Goal: Entertainment & Leisure: Consume media (video, audio)

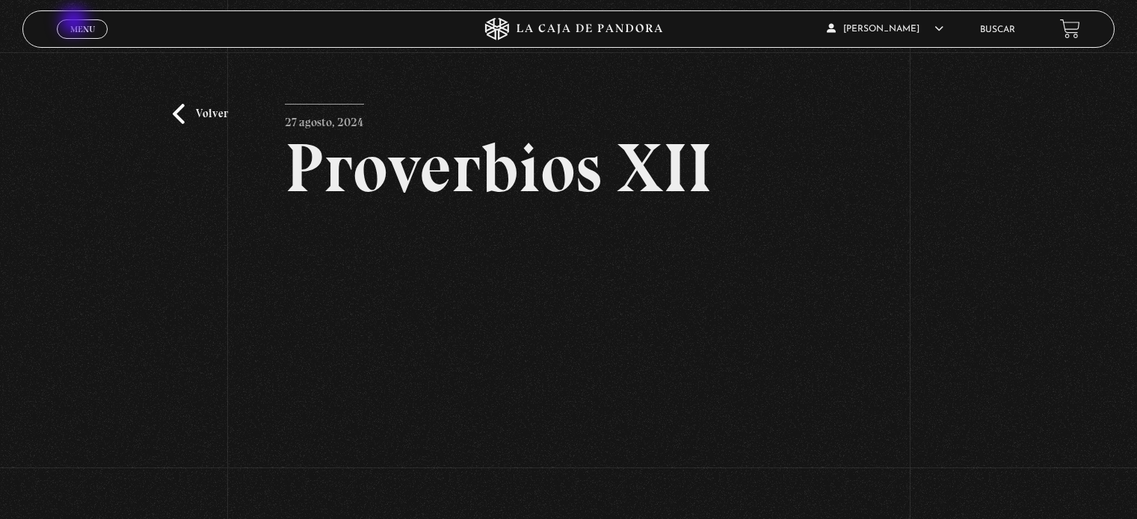
scroll to position [149, 0]
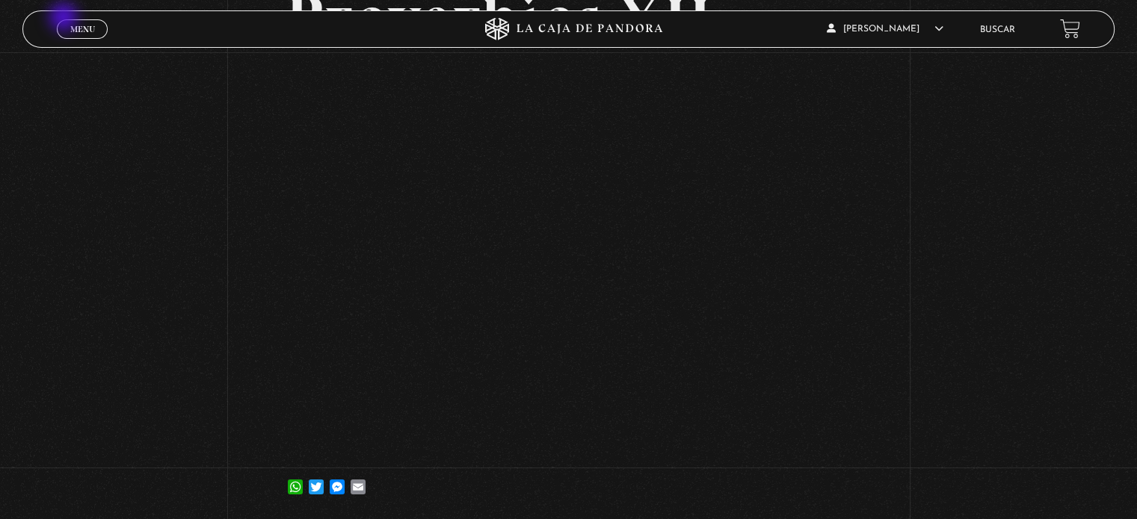
click at [65, 19] on link "Menu Cerrar" at bounding box center [82, 28] width 51 height 19
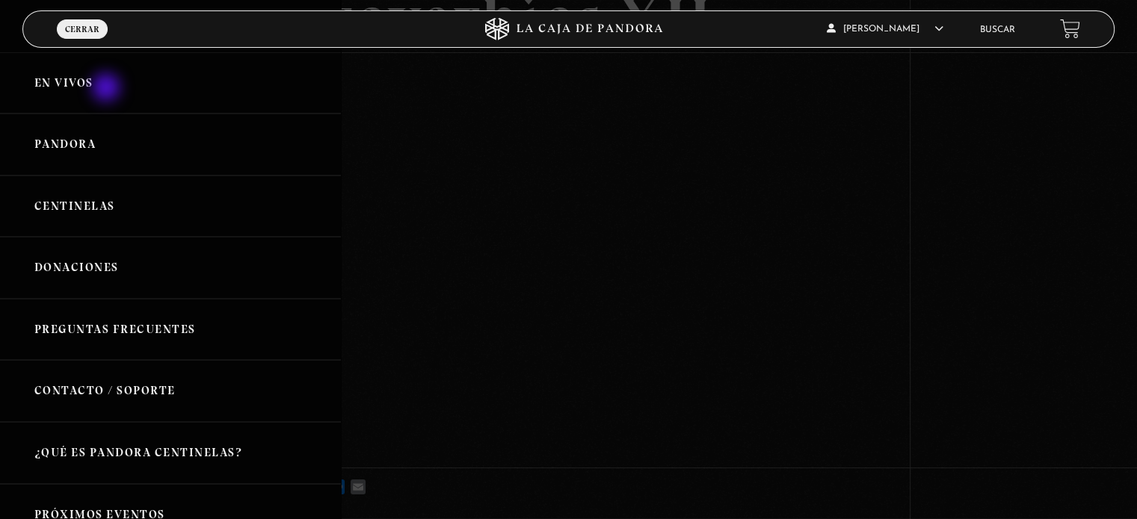
click at [107, 89] on link "En vivos" at bounding box center [170, 83] width 341 height 62
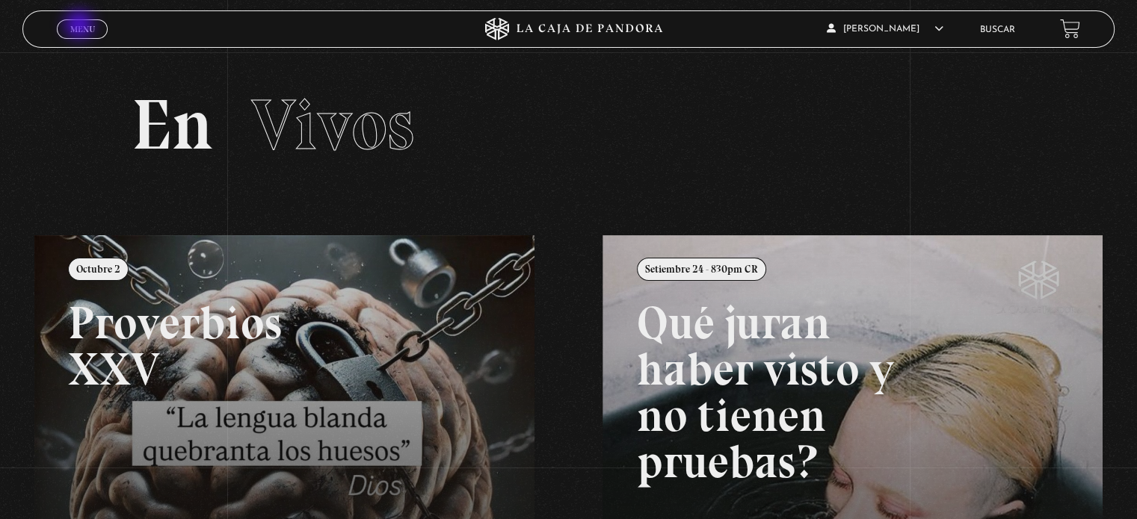
click at [81, 26] on span "Menu" at bounding box center [82, 29] width 25 height 9
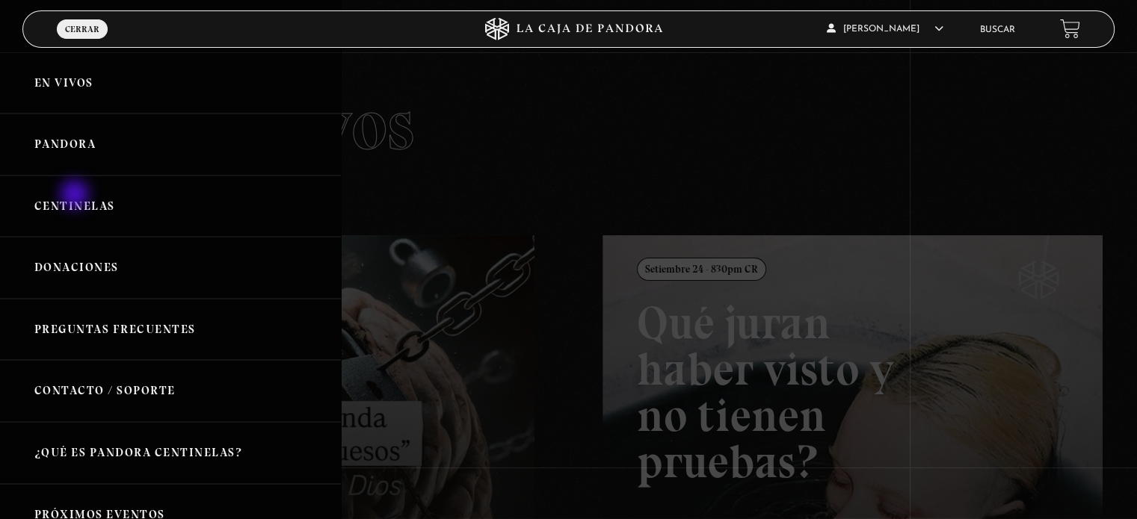
click at [75, 200] on link "Centinelas" at bounding box center [170, 207] width 341 height 62
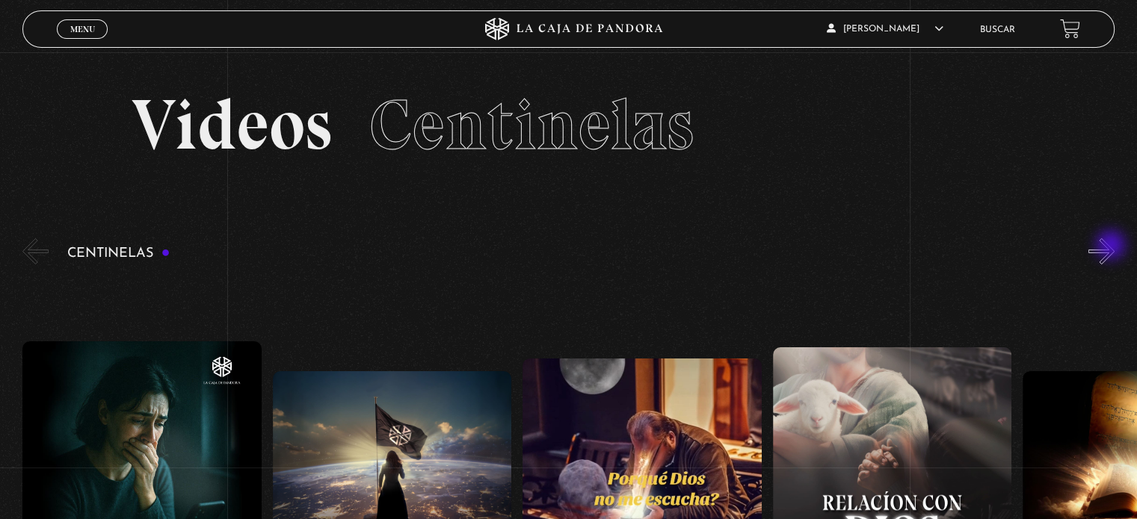
click at [1112, 246] on button "»" at bounding box center [1101, 251] width 26 height 26
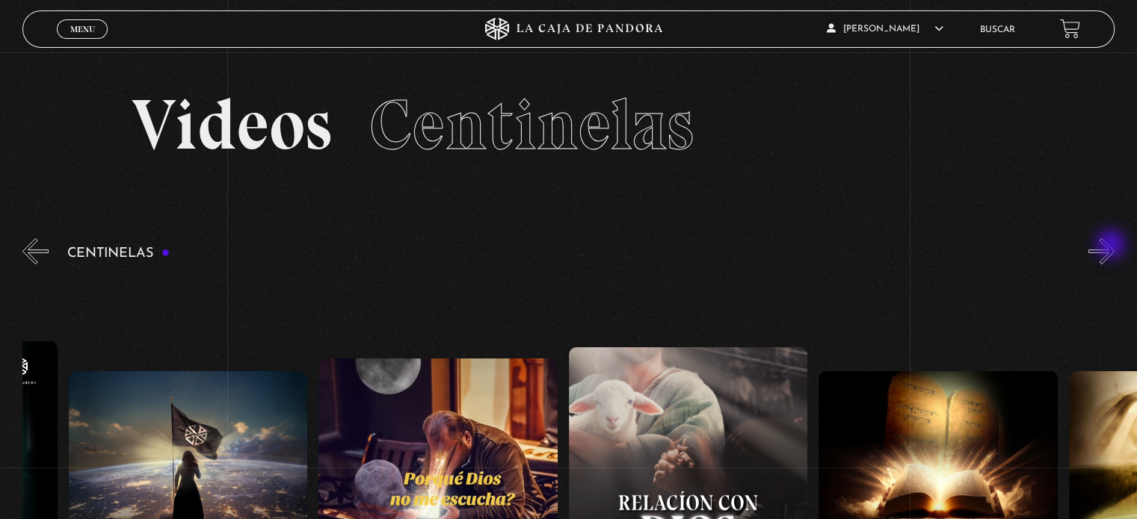
click at [1112, 246] on button "»" at bounding box center [1101, 251] width 26 height 26
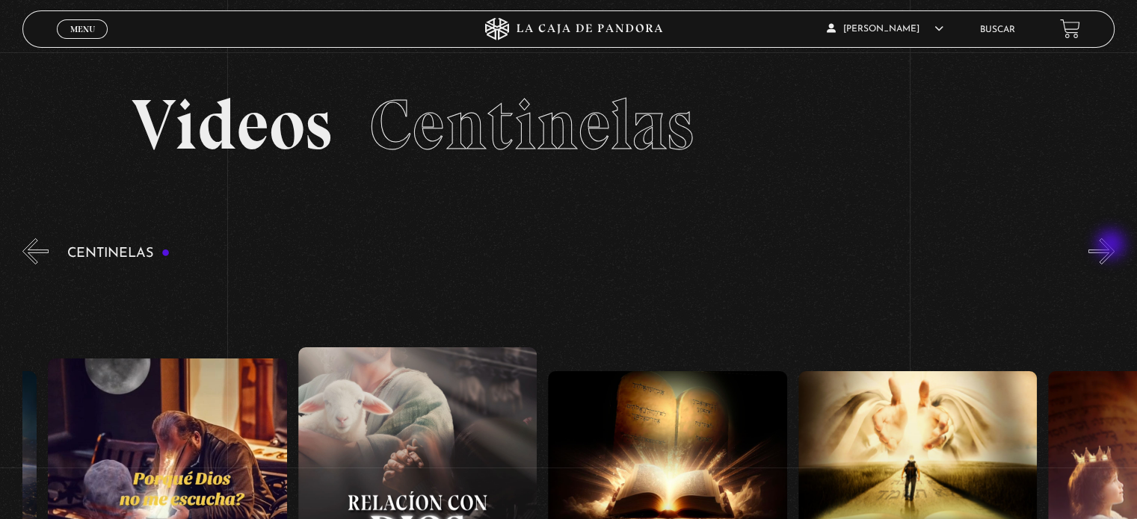
click at [1112, 246] on button "»" at bounding box center [1101, 251] width 26 height 26
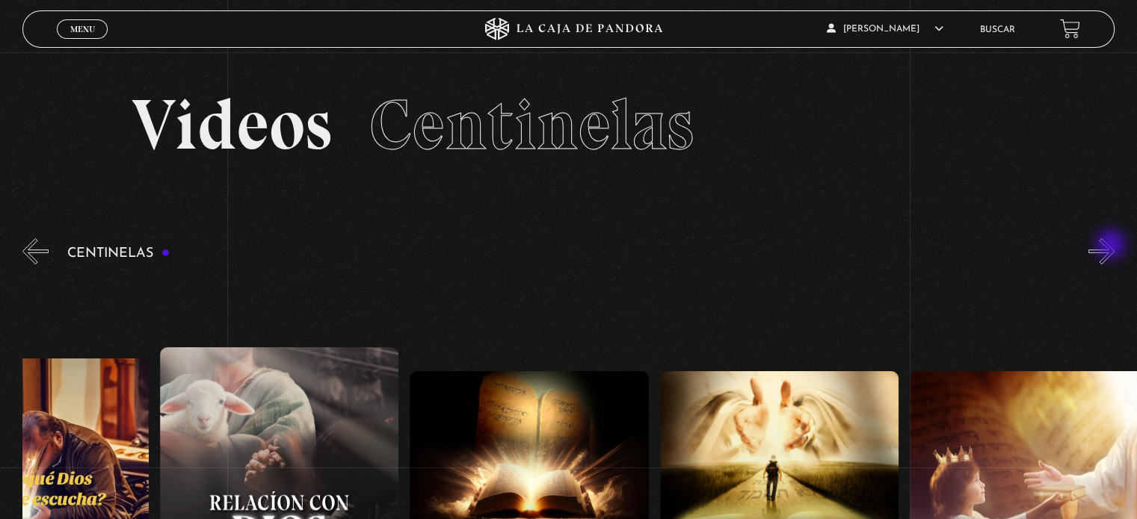
click at [1112, 245] on button "»" at bounding box center [1101, 251] width 26 height 26
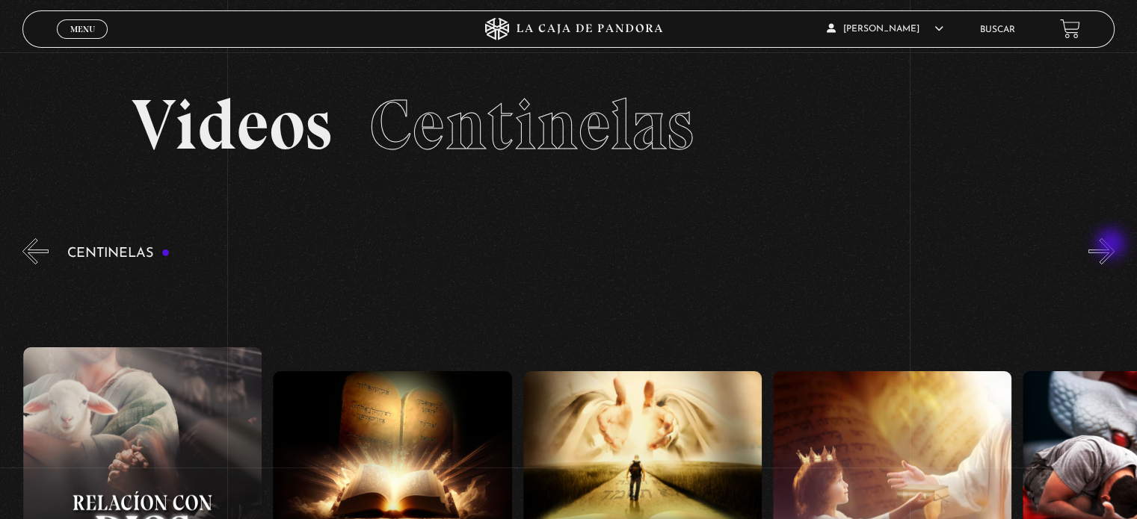
click at [1112, 245] on button "»" at bounding box center [1101, 251] width 26 height 26
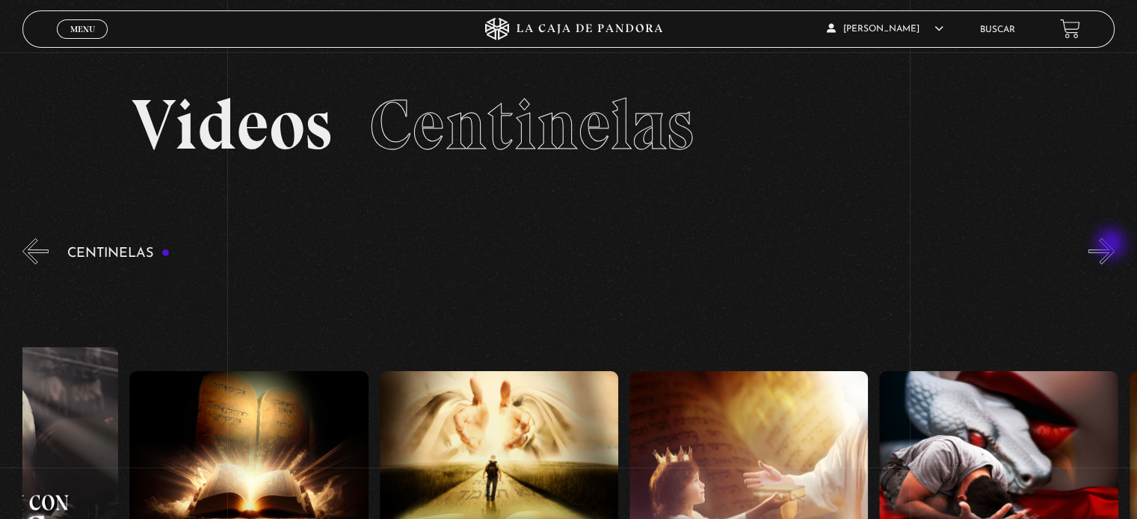
click at [1112, 245] on button "»" at bounding box center [1101, 251] width 26 height 26
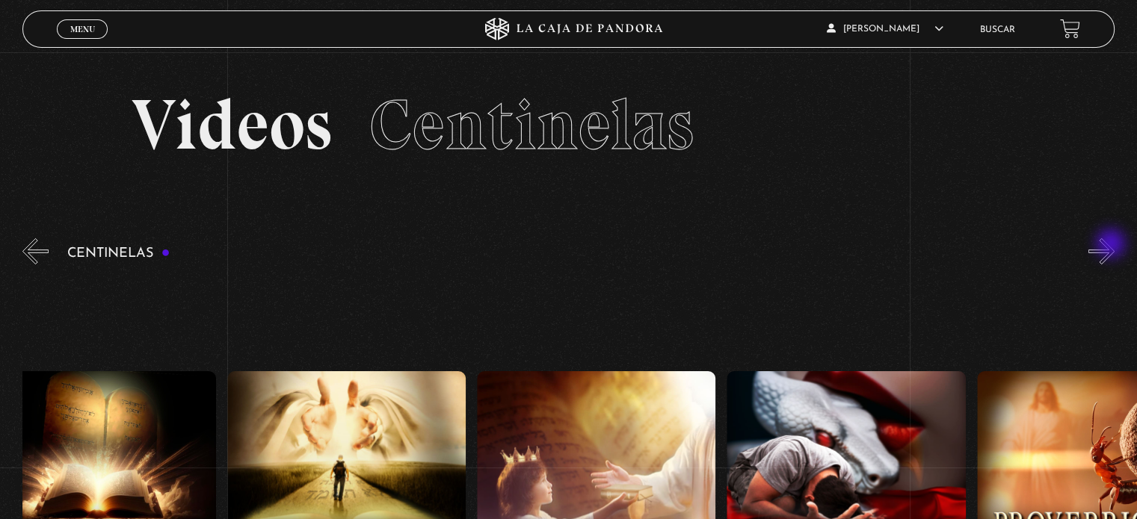
click at [1112, 245] on button "»" at bounding box center [1101, 251] width 26 height 26
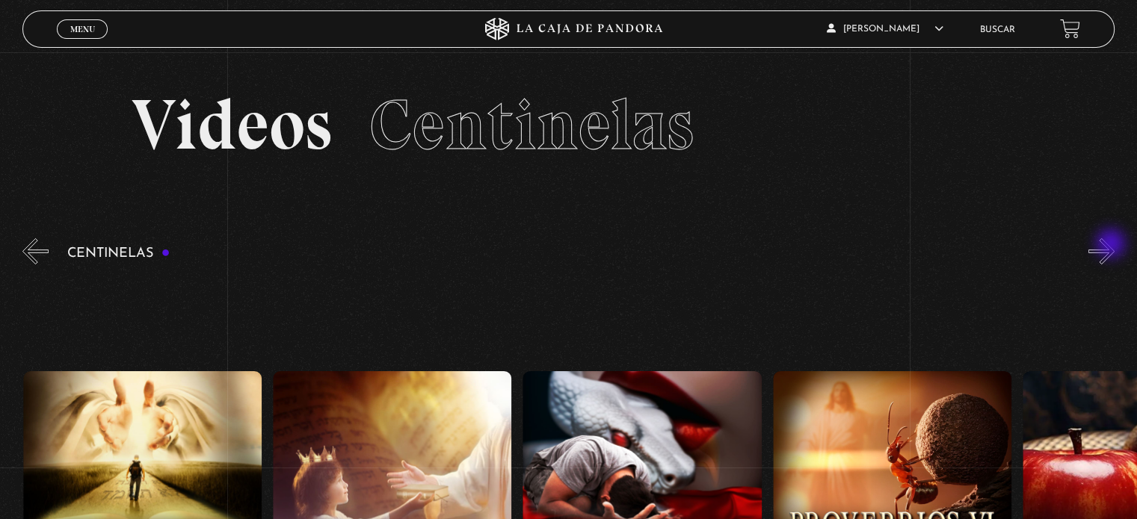
click at [1112, 245] on button "»" at bounding box center [1101, 251] width 26 height 26
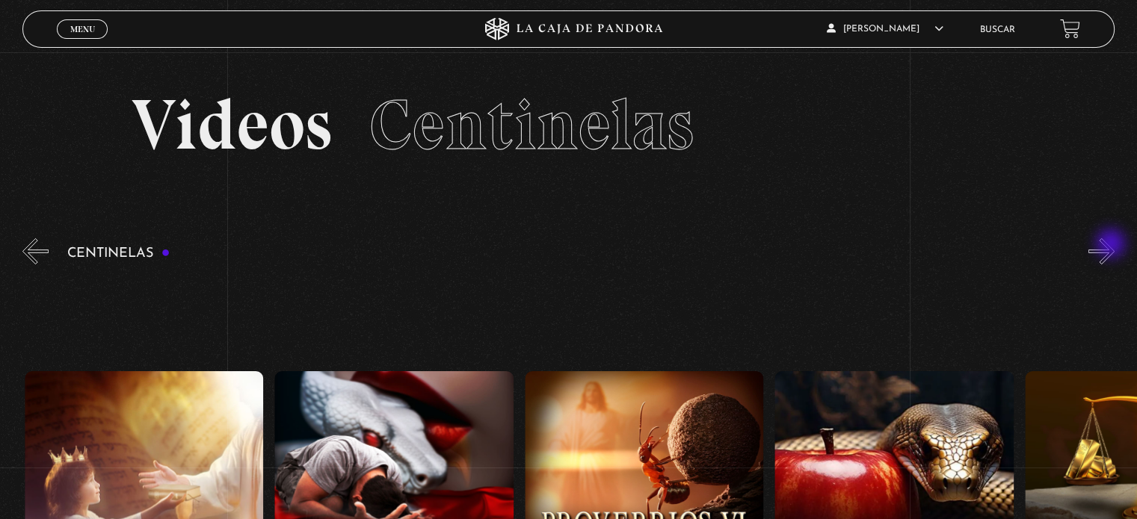
click at [1112, 245] on button "»" at bounding box center [1101, 251] width 26 height 26
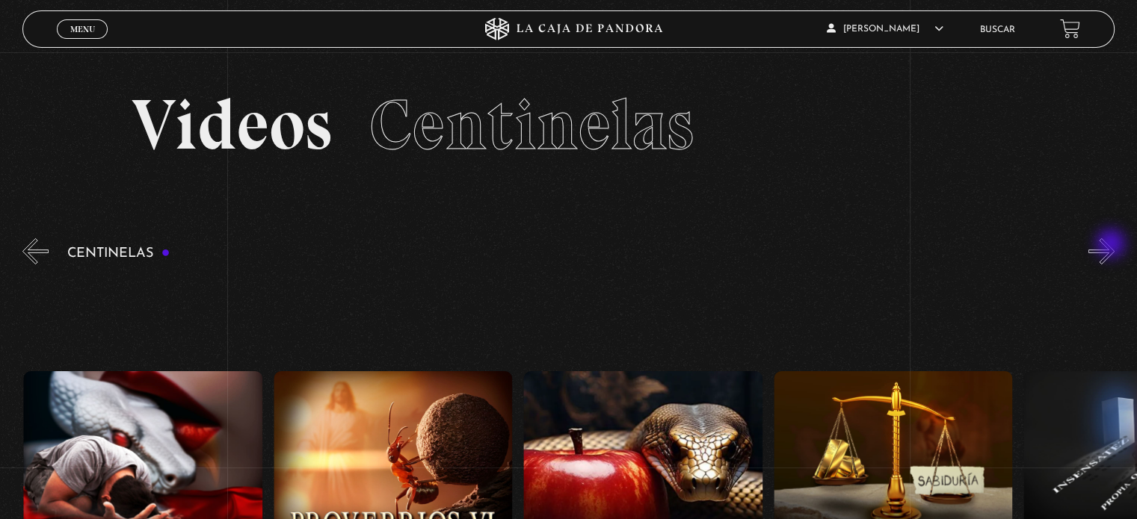
click at [1112, 245] on button "»" at bounding box center [1101, 251] width 26 height 26
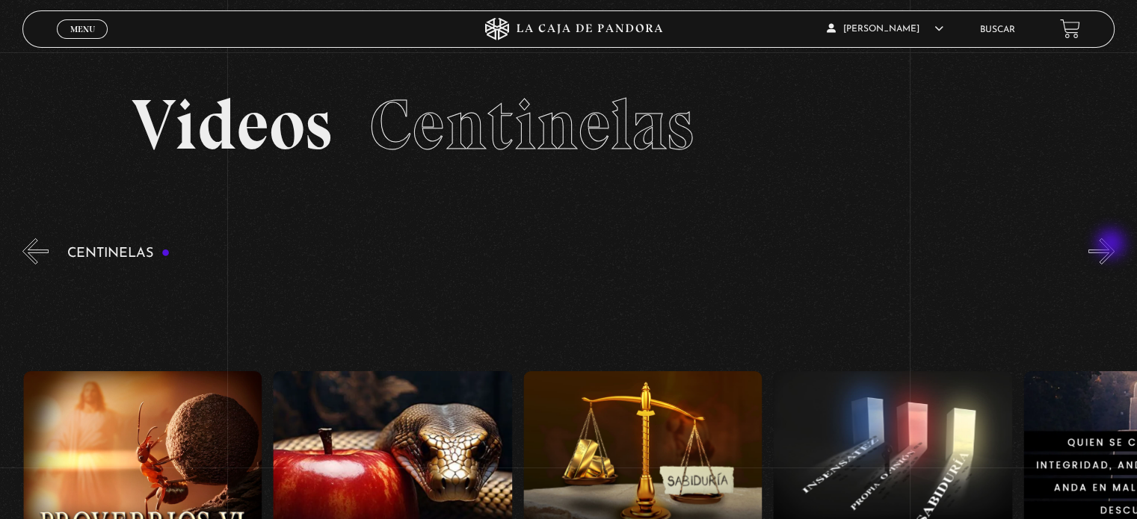
click at [1112, 245] on button "»" at bounding box center [1101, 251] width 26 height 26
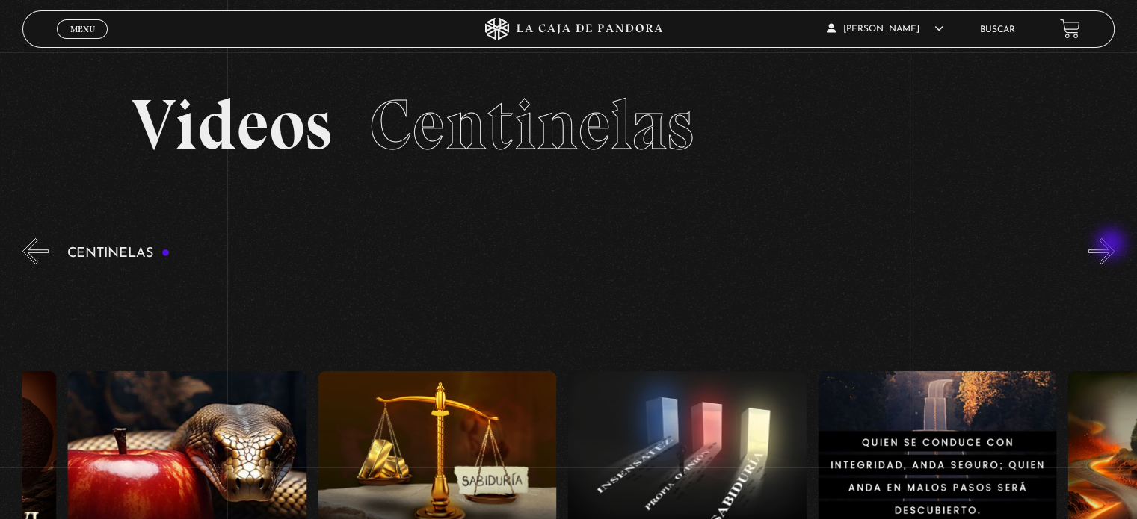
click at [1112, 245] on button "»" at bounding box center [1101, 251] width 26 height 26
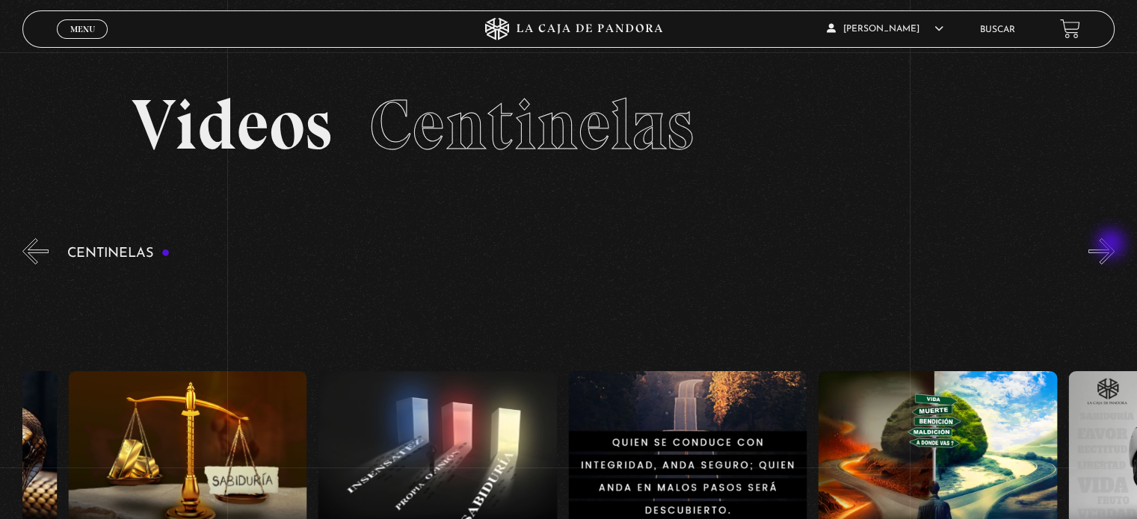
click at [1112, 245] on button "»" at bounding box center [1101, 251] width 26 height 26
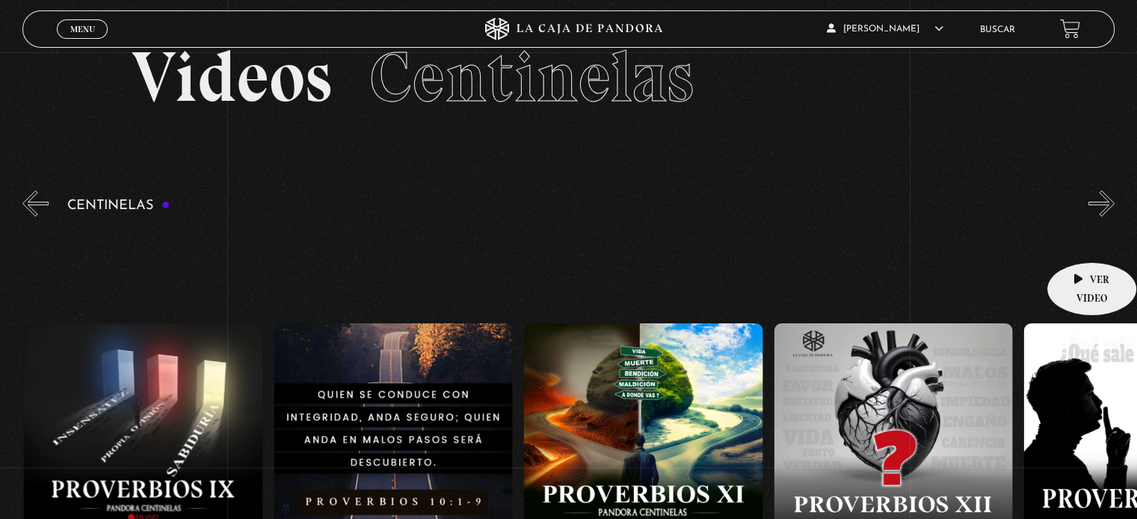
scroll to position [75, 0]
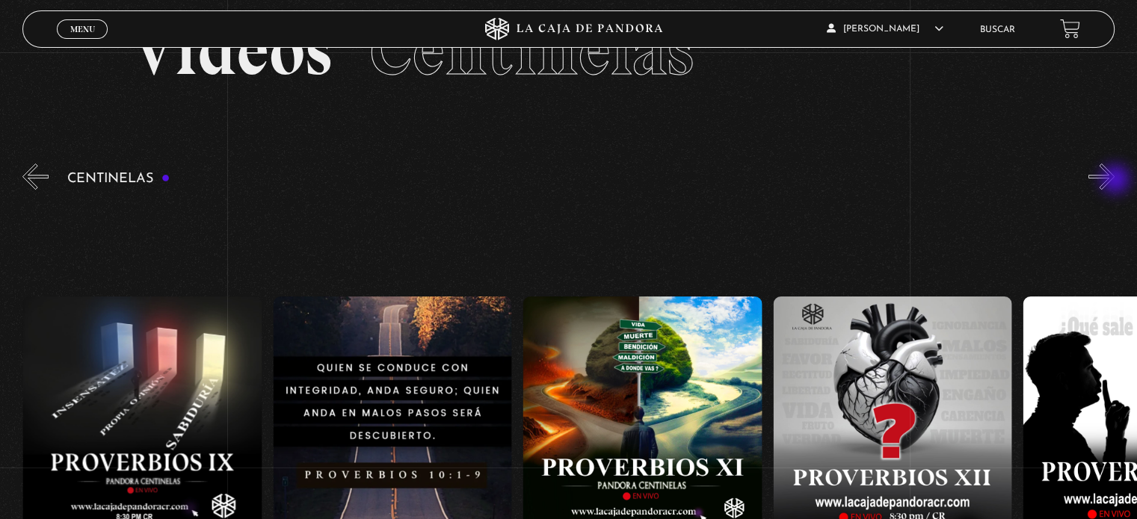
click at [1114, 181] on button "»" at bounding box center [1101, 177] width 26 height 26
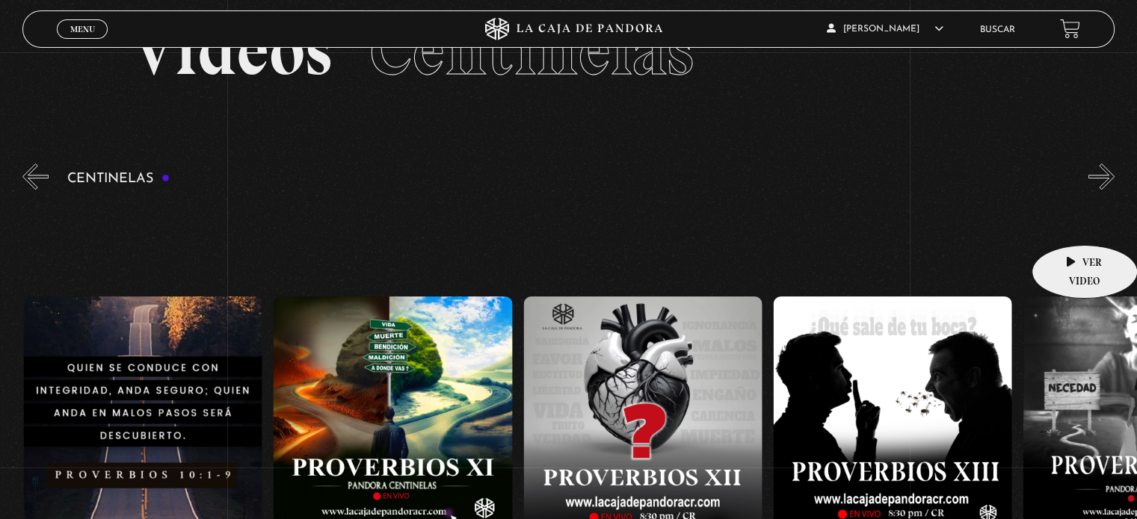
scroll to position [0, 3000]
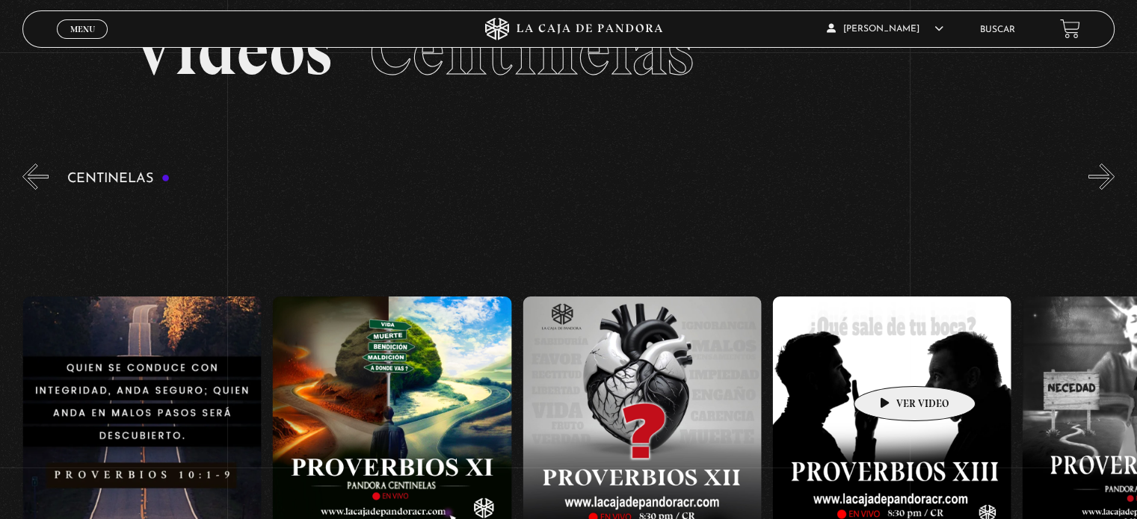
click at [891, 364] on figure at bounding box center [892, 416] width 238 height 238
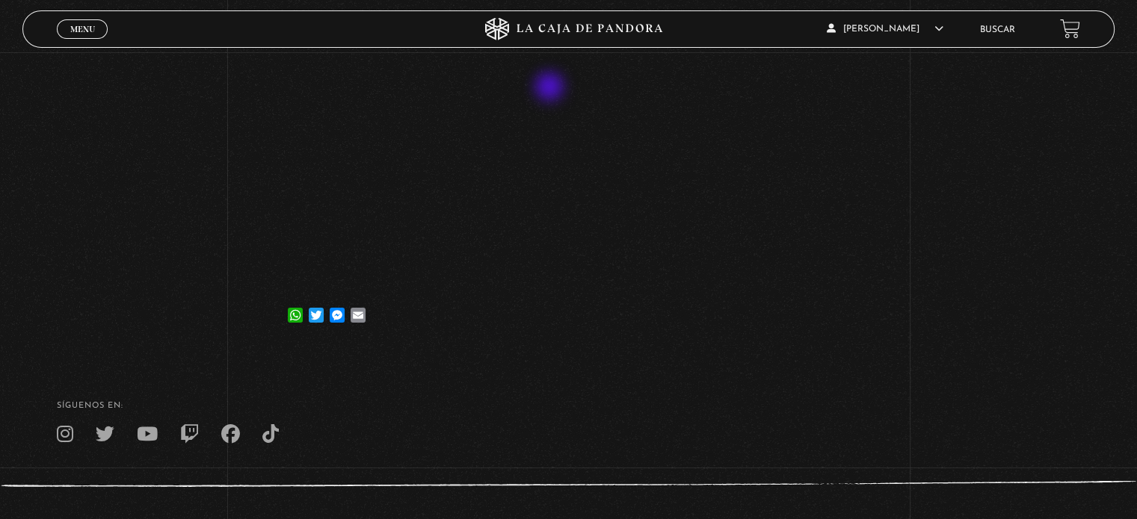
scroll to position [176, 0]
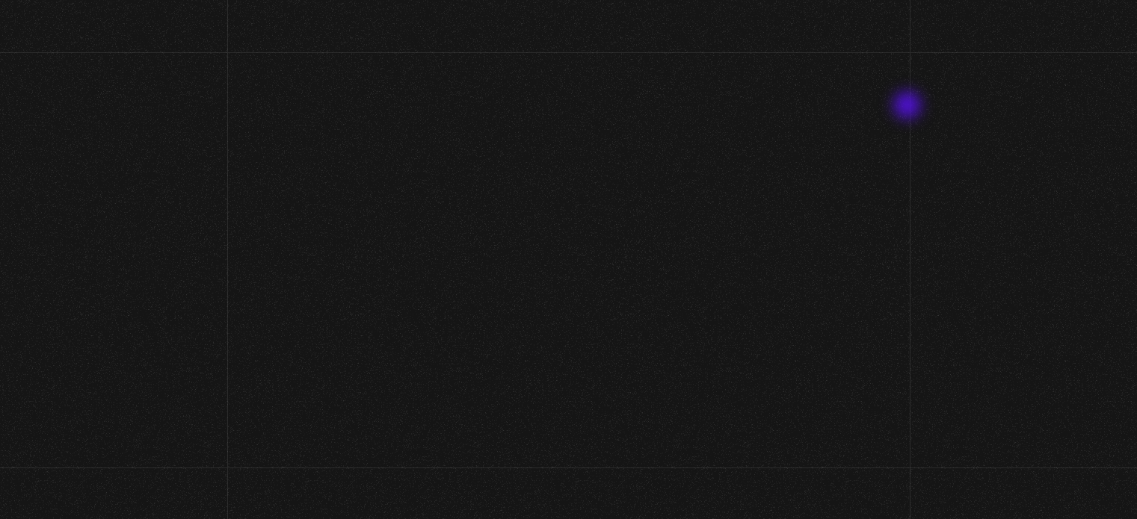
scroll to position [75, 0]
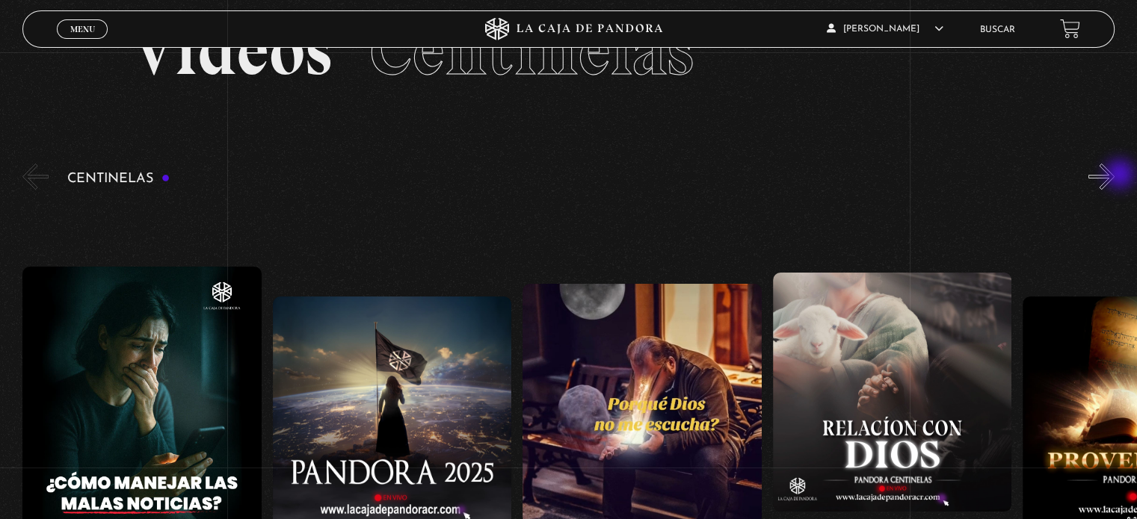
click at [1114, 176] on button "»" at bounding box center [1101, 177] width 26 height 26
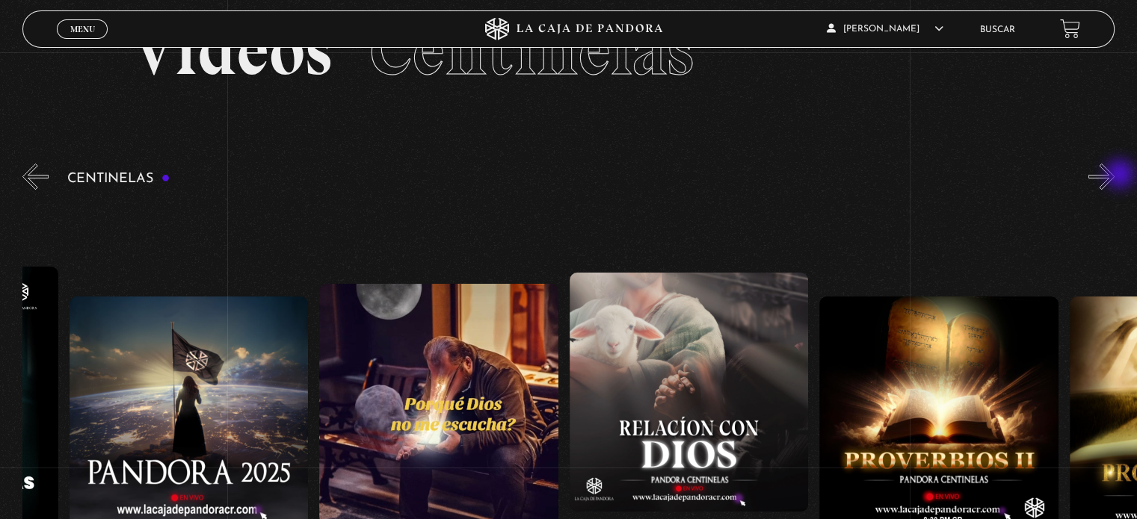
click at [1114, 176] on button "»" at bounding box center [1101, 177] width 26 height 26
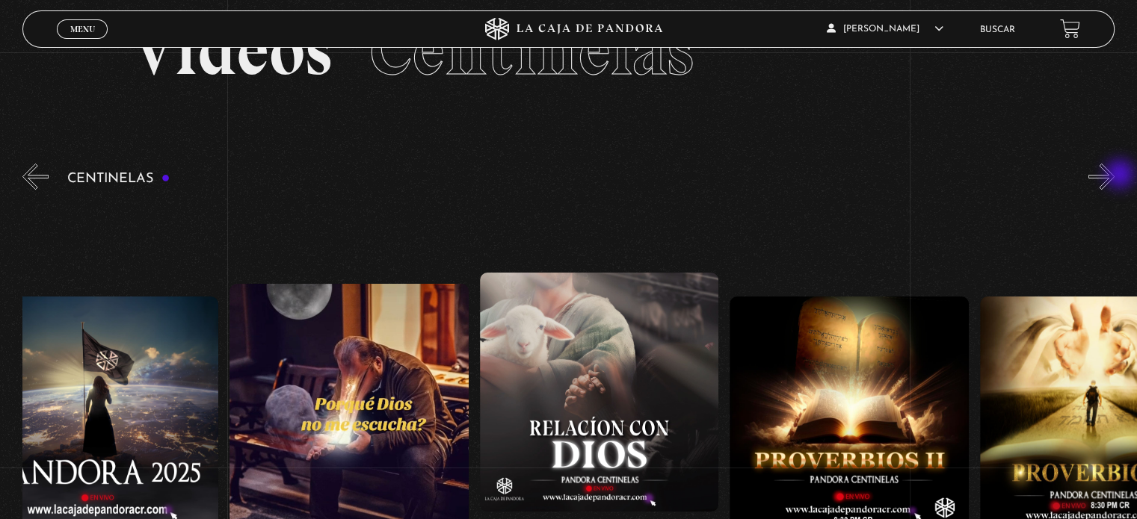
click at [1114, 175] on button "»" at bounding box center [1101, 177] width 26 height 26
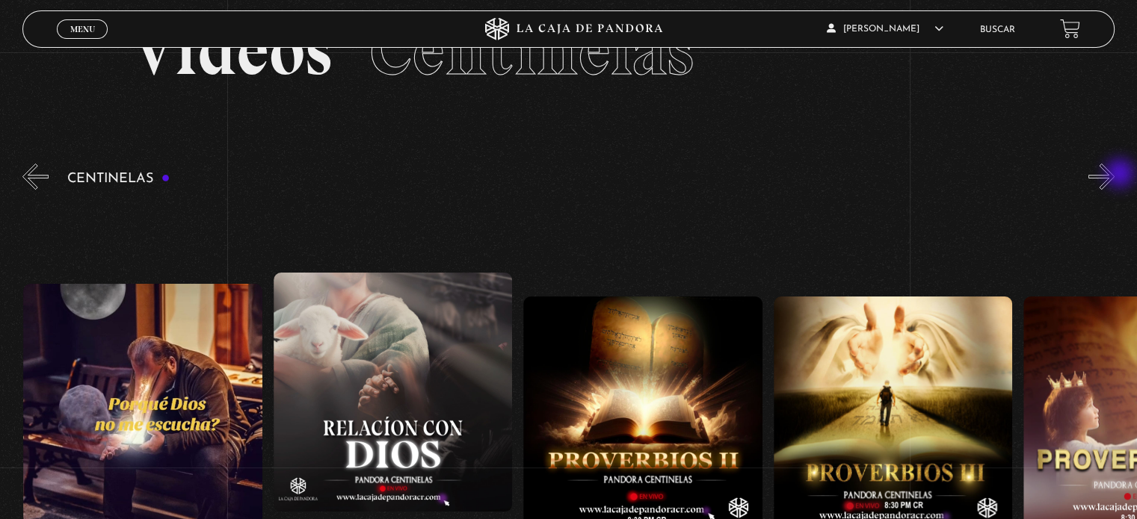
click at [1114, 175] on button "»" at bounding box center [1101, 177] width 26 height 26
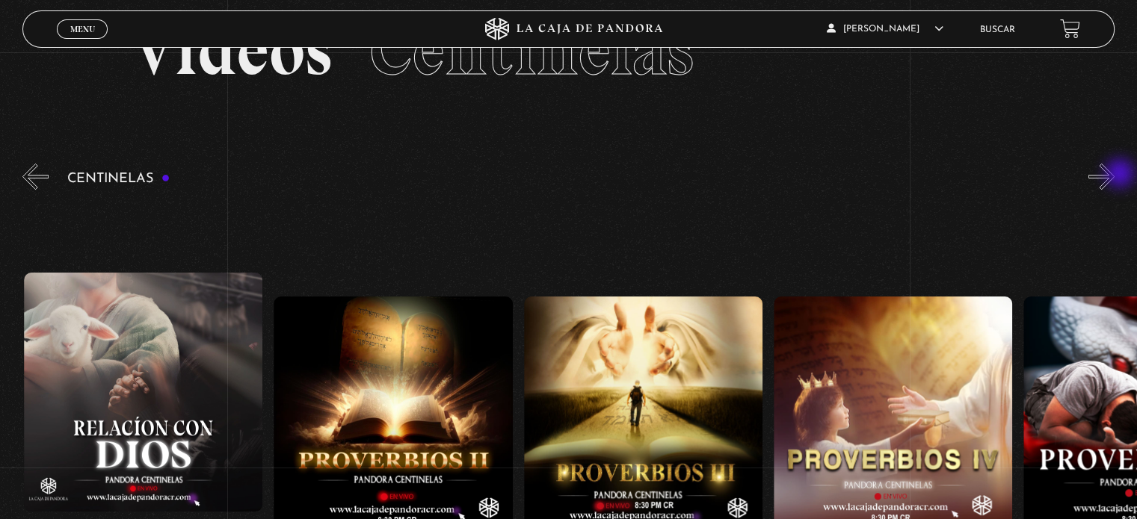
click at [1114, 175] on button "»" at bounding box center [1101, 177] width 26 height 26
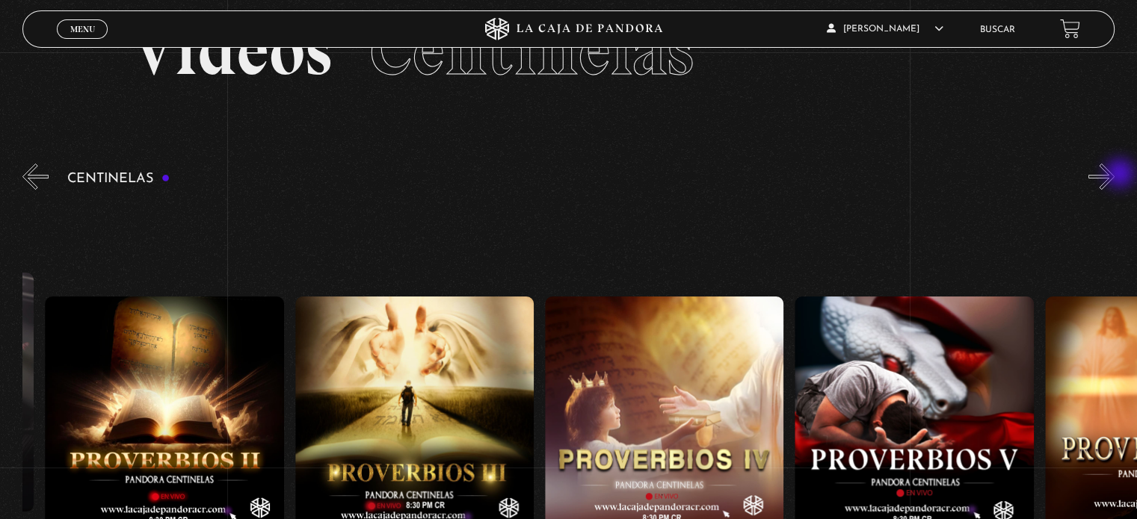
click at [1114, 175] on button "»" at bounding box center [1101, 177] width 26 height 26
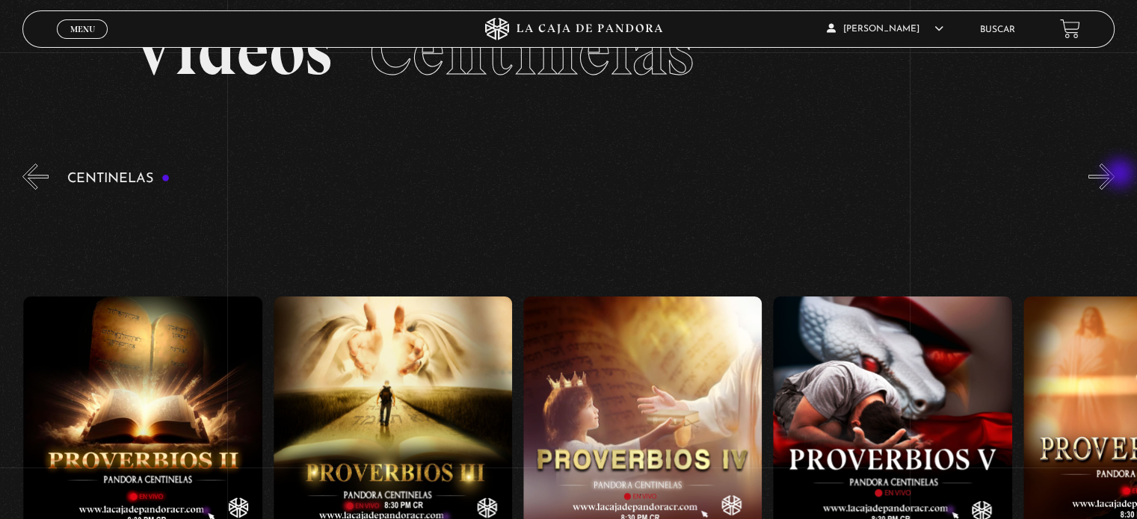
click at [1114, 175] on button "»" at bounding box center [1101, 177] width 26 height 26
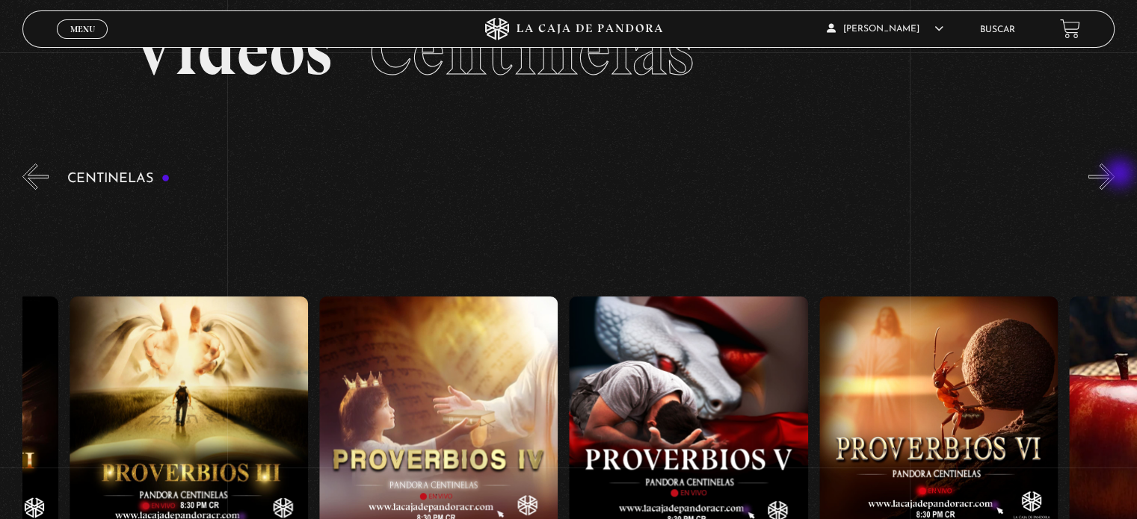
click at [1114, 175] on button "»" at bounding box center [1101, 177] width 26 height 26
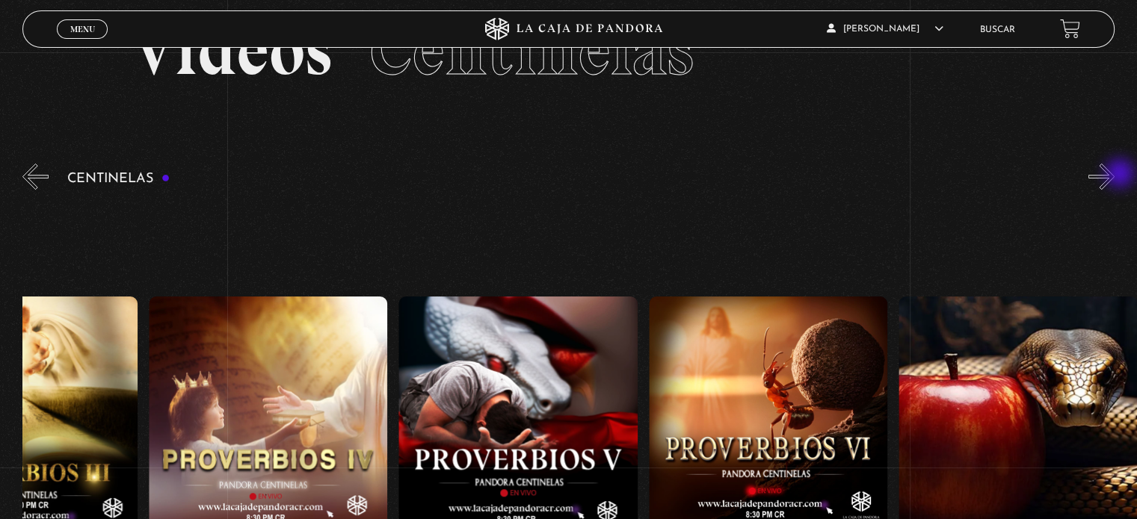
click at [1114, 175] on button "»" at bounding box center [1101, 177] width 26 height 26
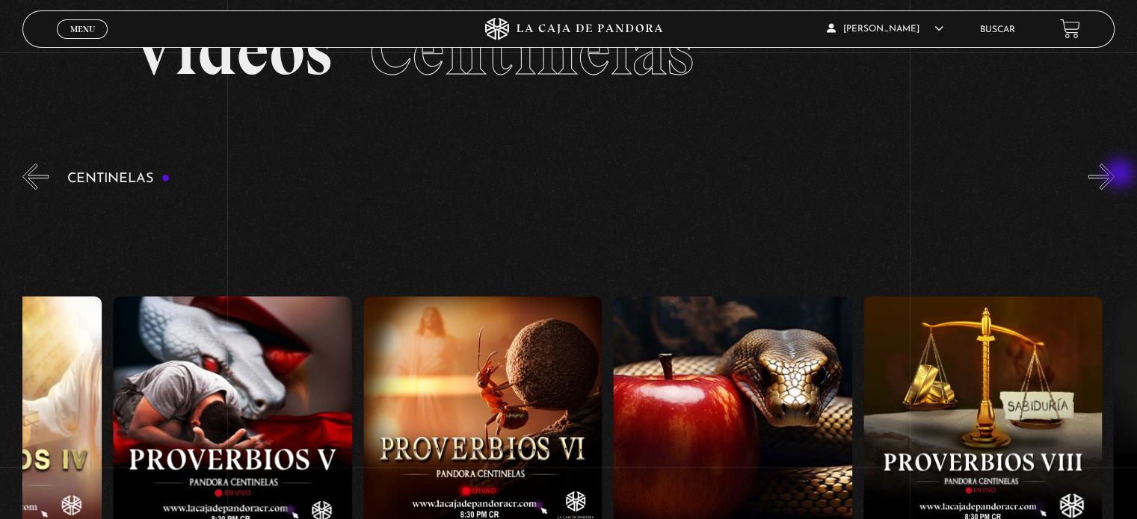
click at [1114, 175] on button "»" at bounding box center [1101, 177] width 26 height 26
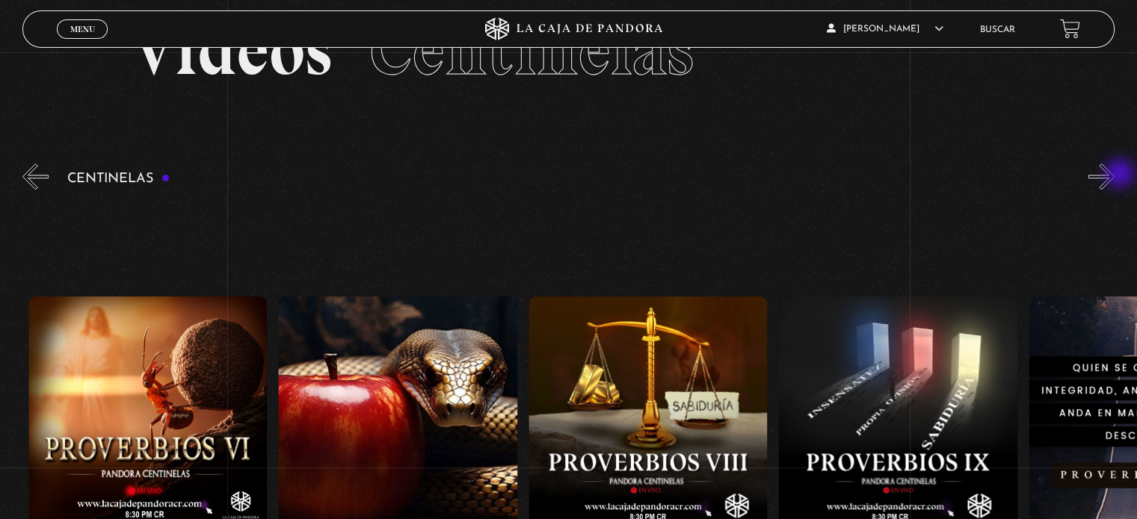
click at [1114, 175] on button "»" at bounding box center [1101, 177] width 26 height 26
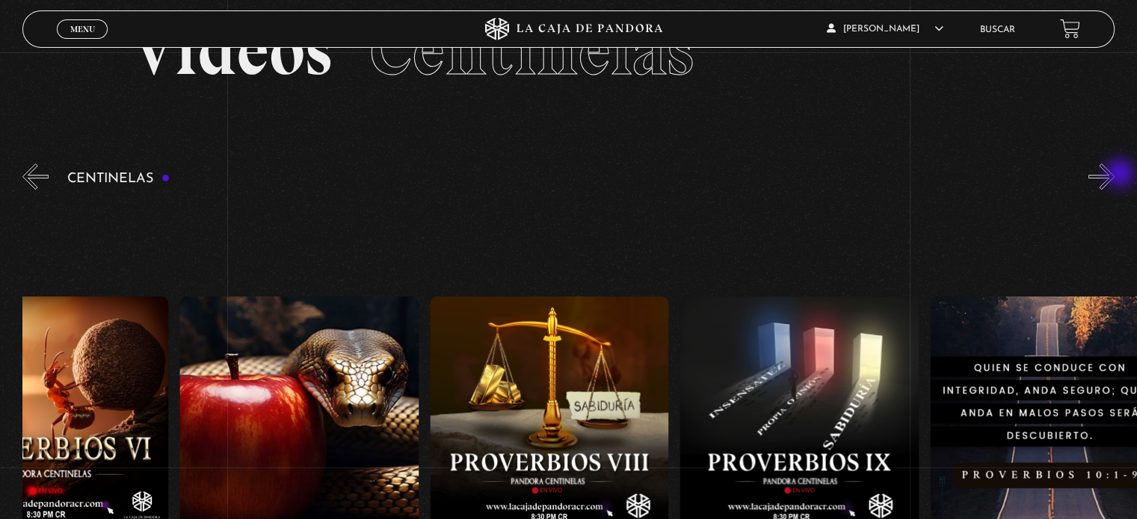
click at [1114, 175] on button "»" at bounding box center [1101, 177] width 26 height 26
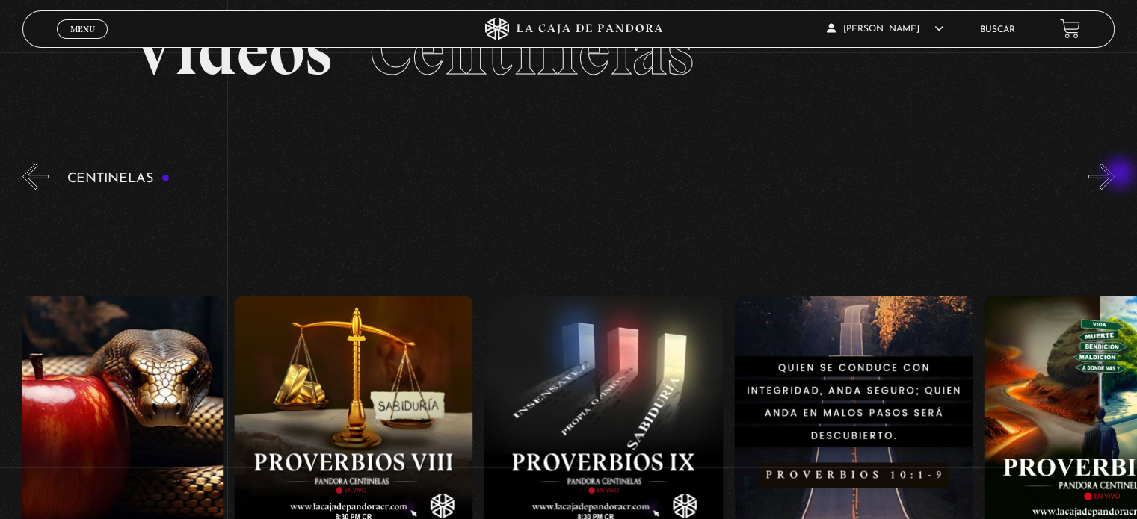
click at [1114, 175] on button "»" at bounding box center [1101, 177] width 26 height 26
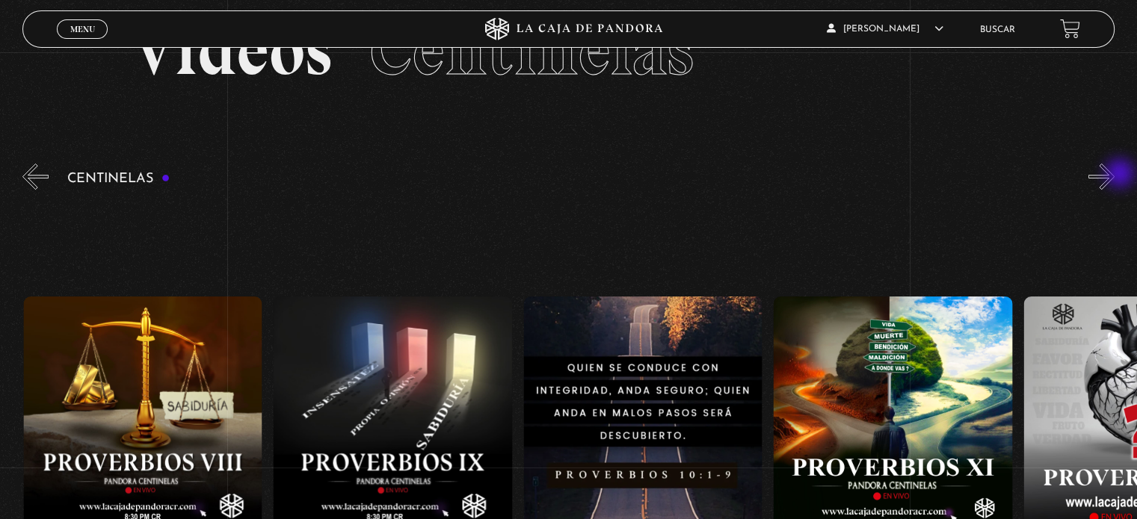
click at [1114, 175] on button "»" at bounding box center [1101, 177] width 26 height 26
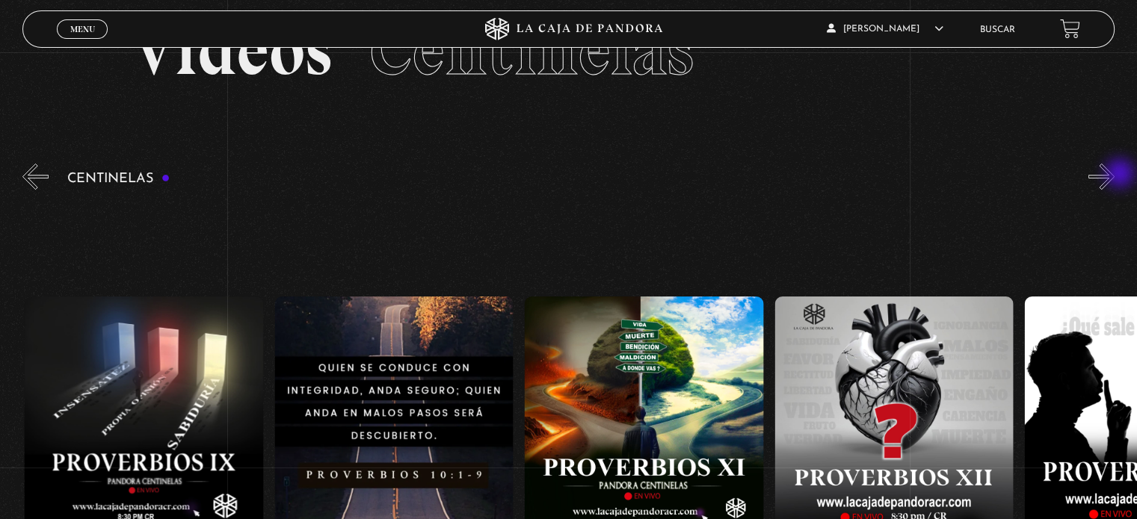
click at [1114, 175] on button "»" at bounding box center [1101, 177] width 26 height 26
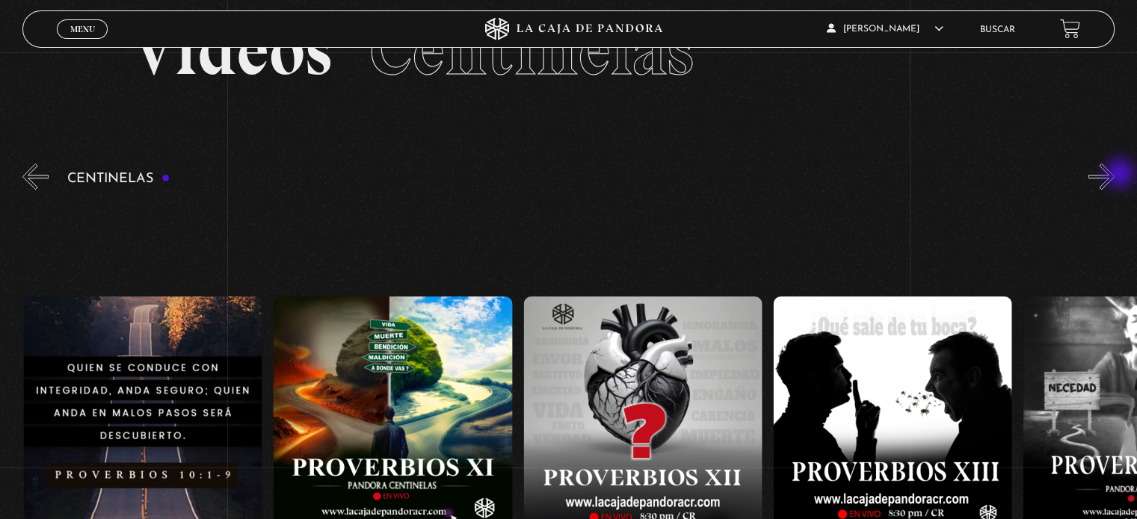
click at [1114, 175] on button "»" at bounding box center [1101, 177] width 26 height 26
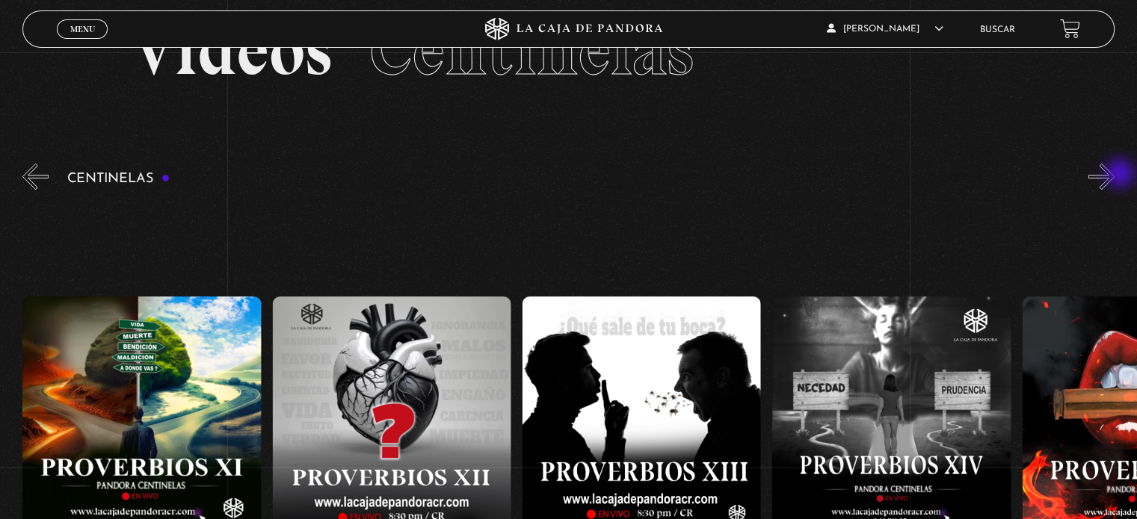
click at [1114, 175] on button "»" at bounding box center [1101, 177] width 26 height 26
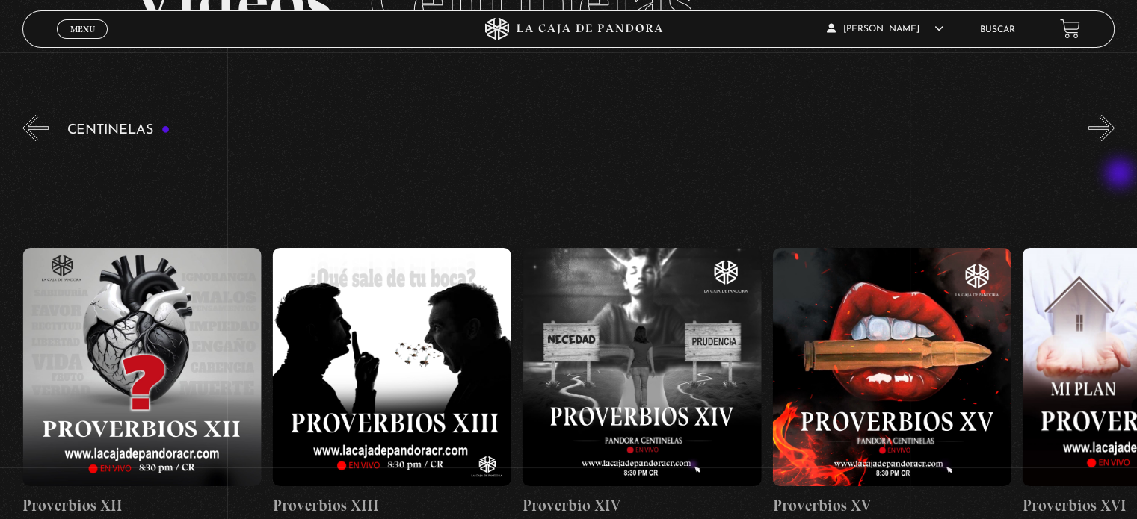
scroll to position [149, 0]
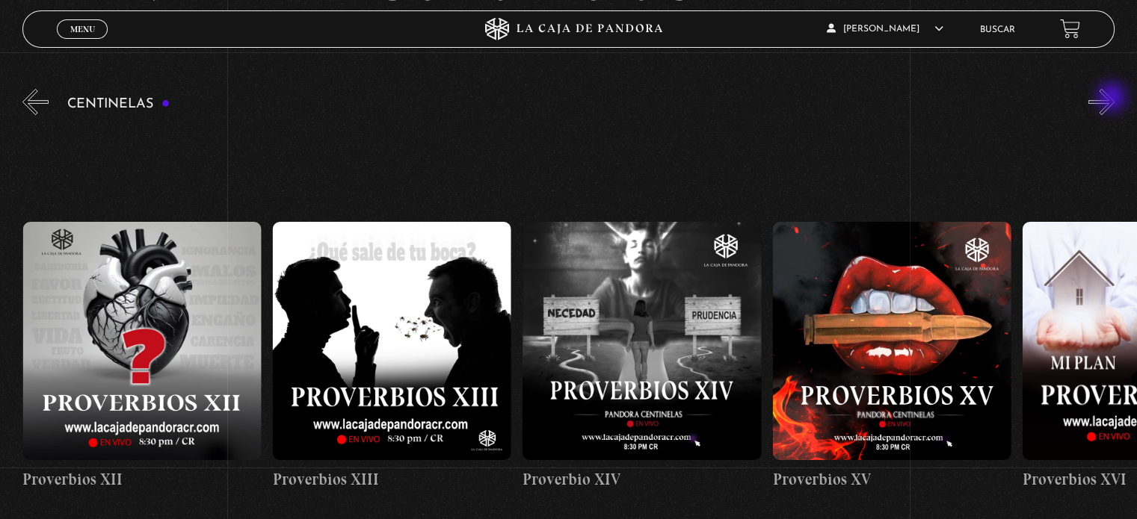
click at [1113, 98] on button "»" at bounding box center [1101, 102] width 26 height 26
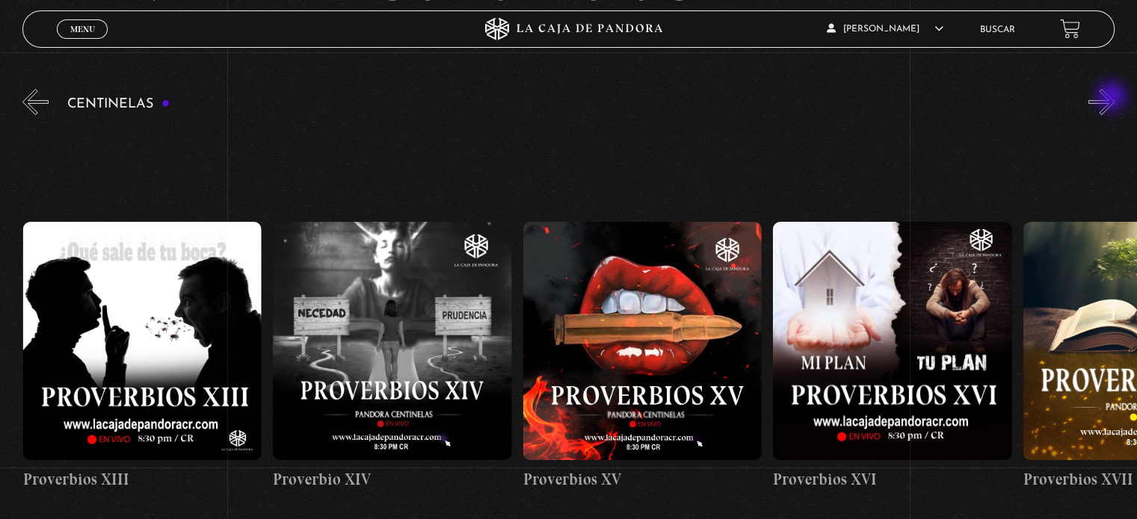
scroll to position [0, 3749]
click at [918, 330] on figure at bounding box center [892, 341] width 238 height 238
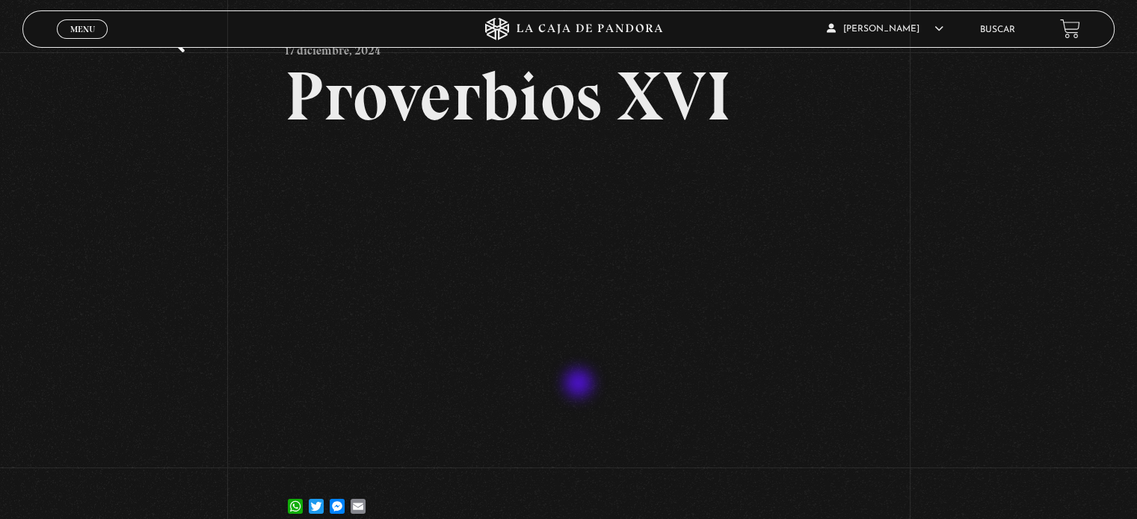
scroll to position [149, 0]
